Goal: Register for event/course

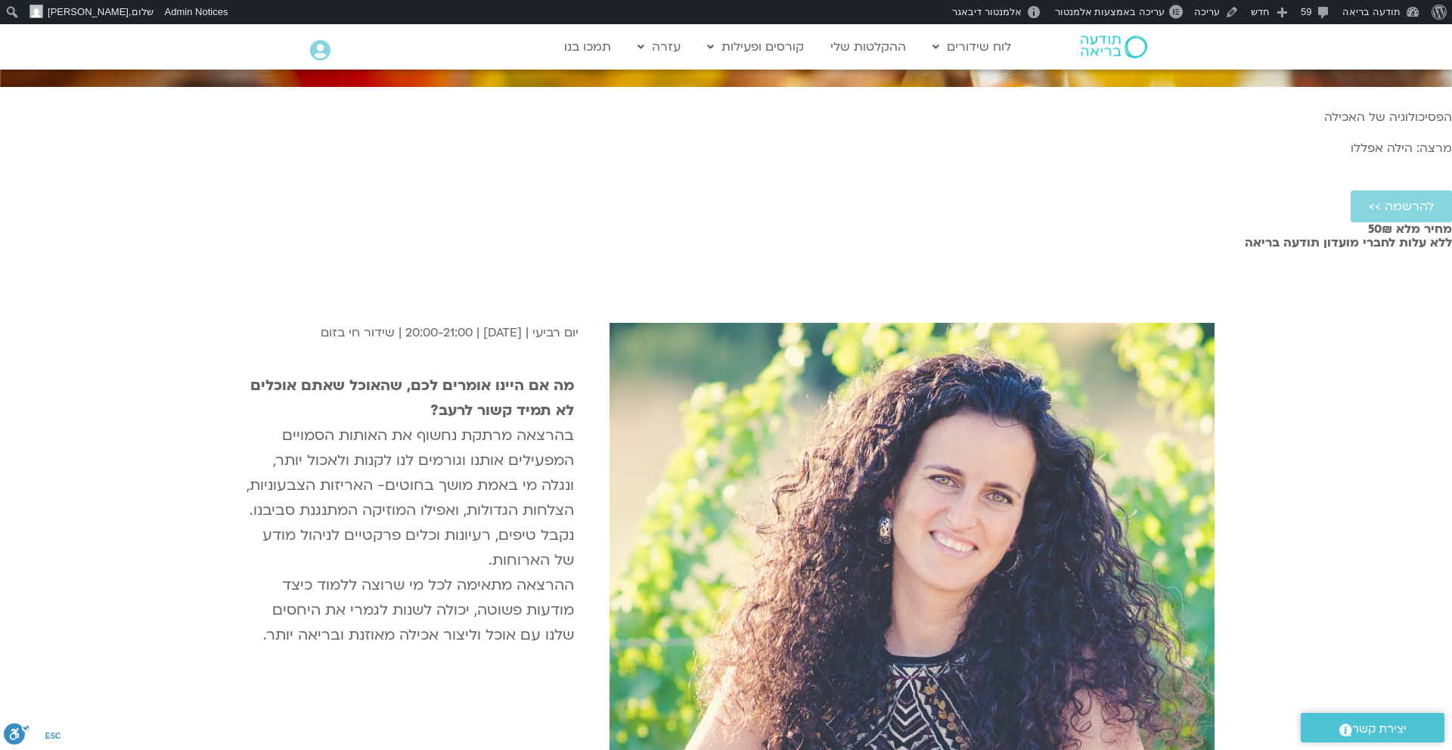
scroll to position [503, 0]
click at [574, 375] on strong "מה אם היינו אומרים לכם, שהאוכל שאתם אוכלים לא תמיד קשור לרעב?" at bounding box center [412, 397] width 324 height 45
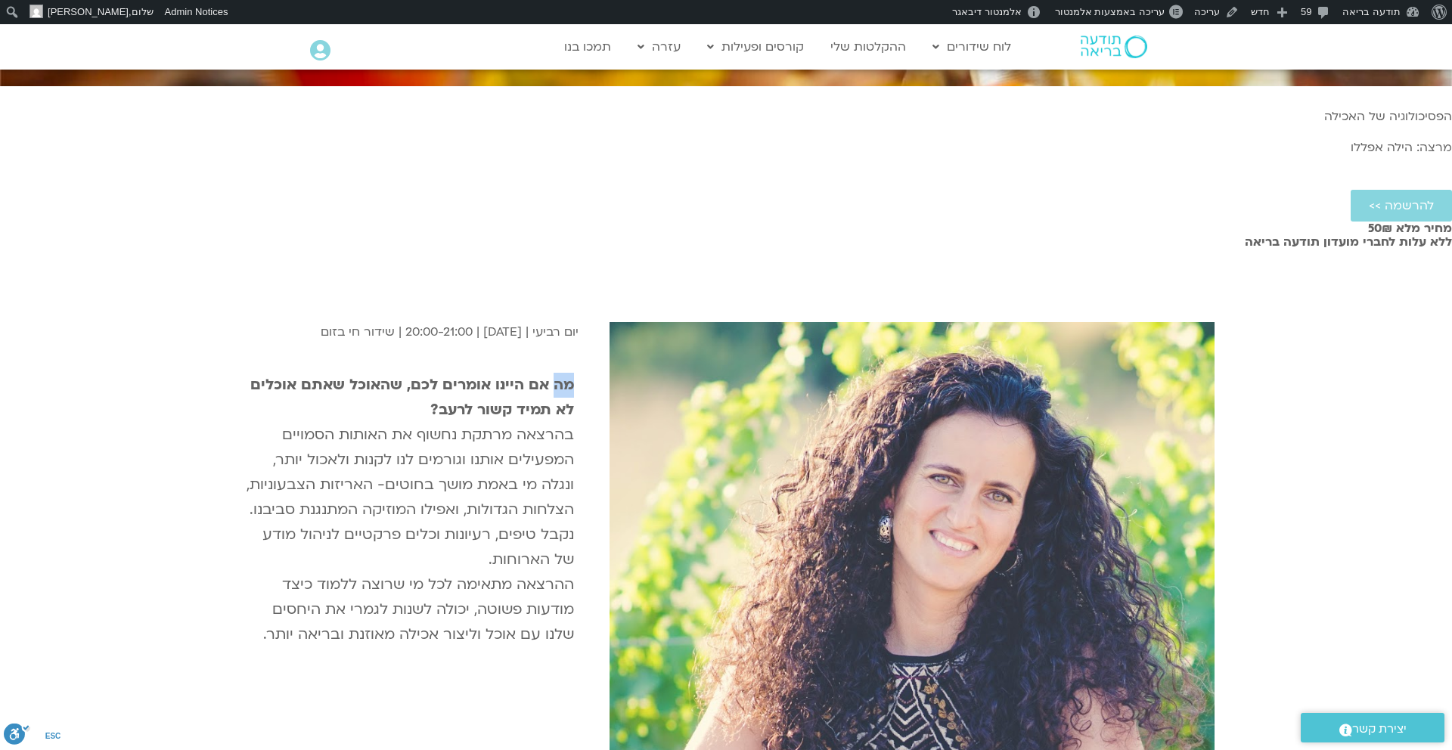
click at [574, 375] on strong "מה אם היינו אומרים לכם, שהאוכל שאתם אוכלים לא תמיד קשור לרעב?" at bounding box center [412, 397] width 324 height 45
click at [579, 322] on p "יום רביעי | [DATE] | 20:00-21:00 | שידור חי בזום" at bounding box center [408, 332] width 342 height 20
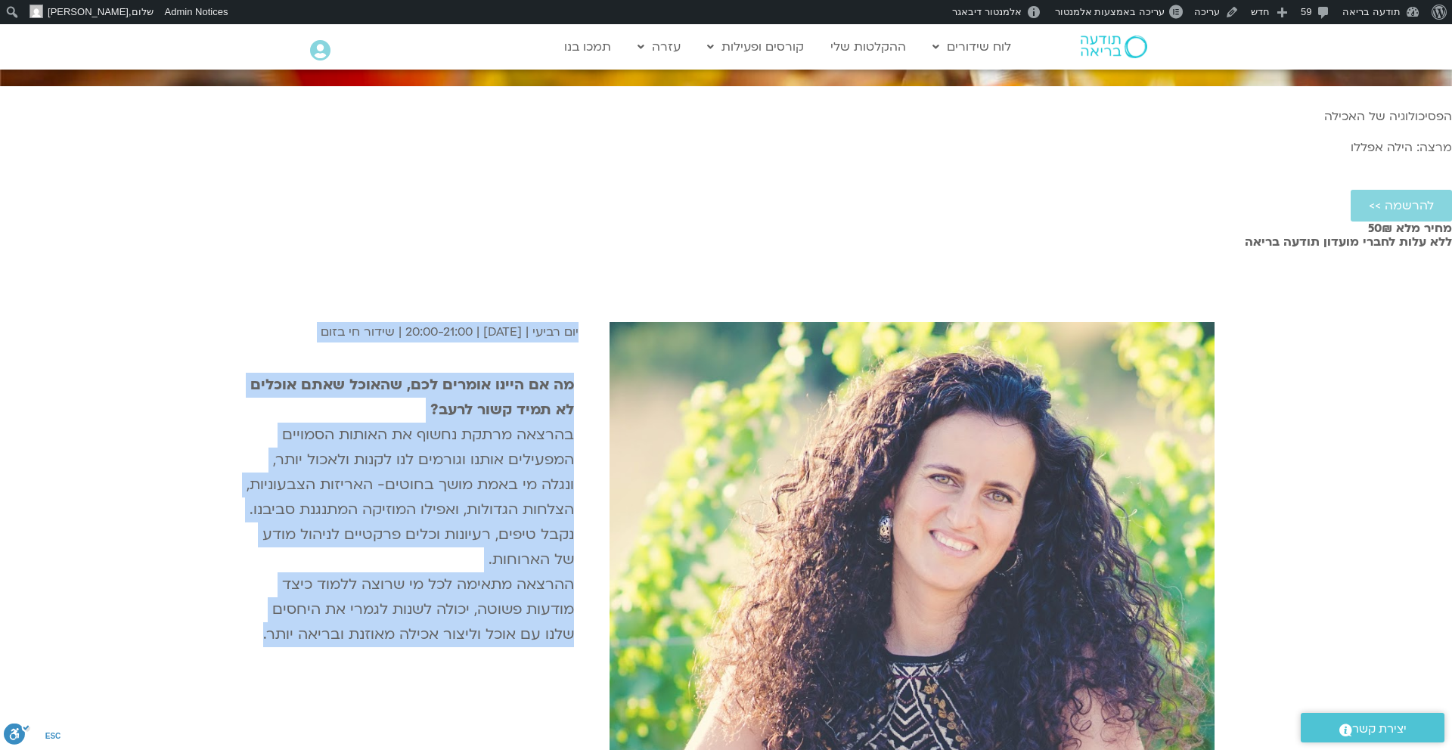
copy div "יום רביעי | [DATE] | 20:00-21:00 | שידור חי בזום מה אם היינו אומרים לכם, שהאוכל…"
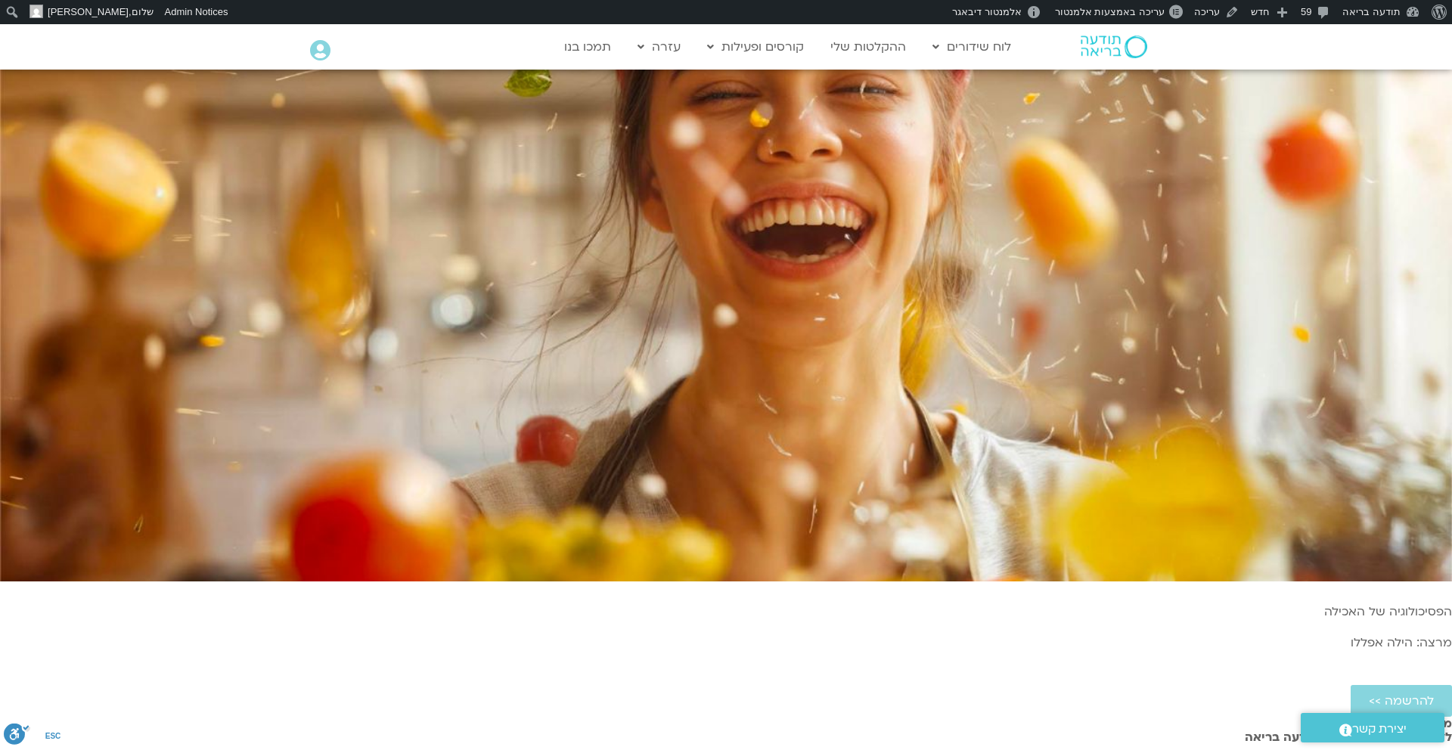
scroll to position [0, 0]
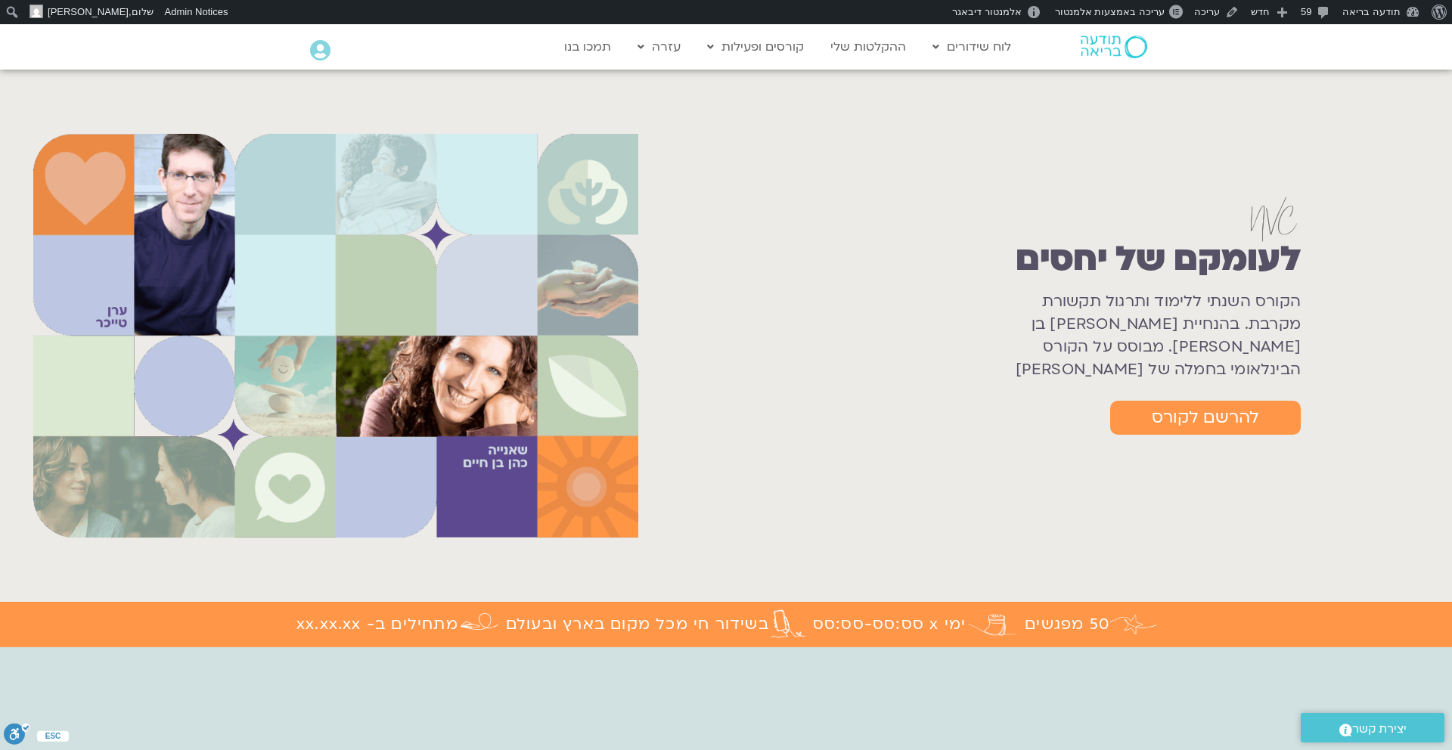
click at [1138, 253] on h1 "לעומקם של יחסים" at bounding box center [1158, 259] width 285 height 39
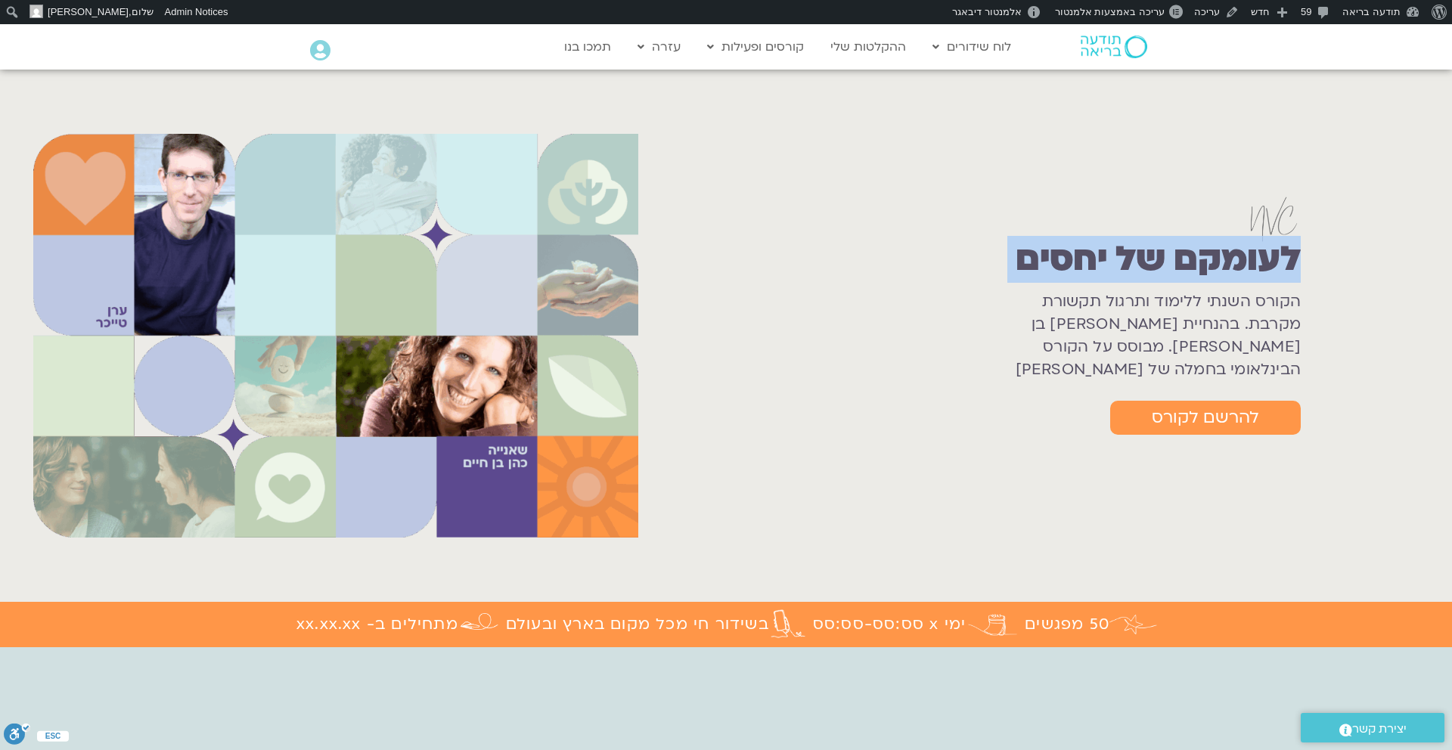
click at [1138, 253] on h1 "לעומקם של יחסים" at bounding box center [1158, 259] width 285 height 39
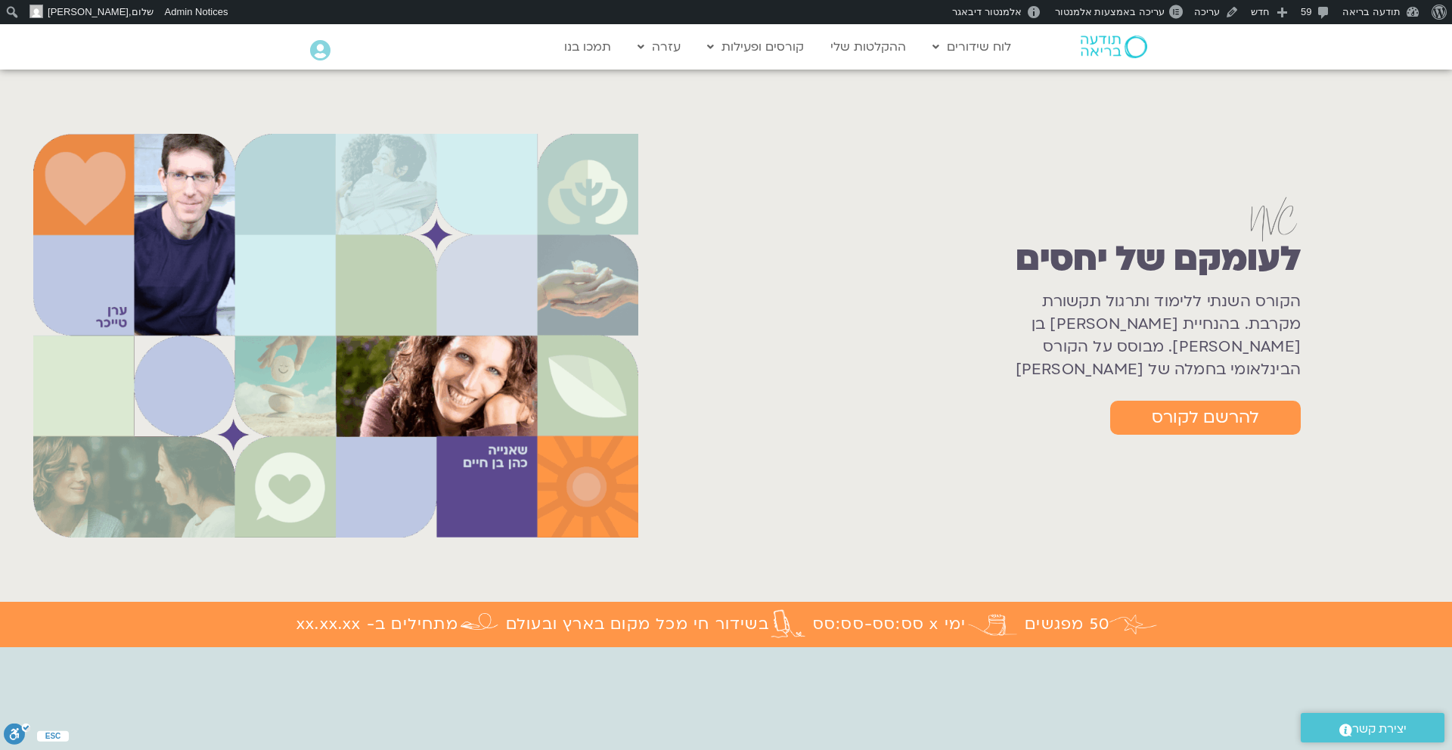
click at [1199, 119] on div "לעומקם של יחסים הקורס השנתי ללימוד ותרגול תקשורת מקרבת. בהנחיית שאנייה כהן בן ח…" at bounding box center [1053, 335] width 781 height 461
click at [1134, 10] on span "עריכה באמצעות אלמנטור" at bounding box center [1110, 11] width 110 height 11
